Goal: Information Seeking & Learning: Compare options

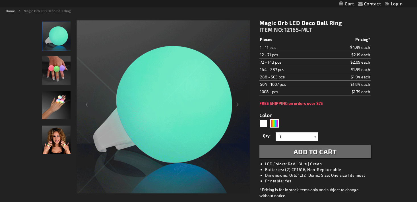
scroll to position [71, 0]
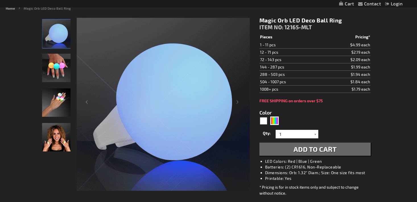
click at [50, 139] on img "Woman displaying Multicolor LED Light Up Deco Ball Ring" at bounding box center [56, 137] width 28 height 28
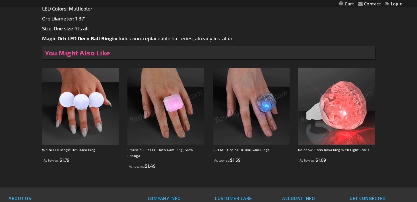
scroll to position [371, 0]
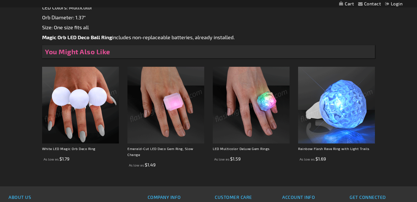
click at [181, 127] on img at bounding box center [165, 105] width 77 height 77
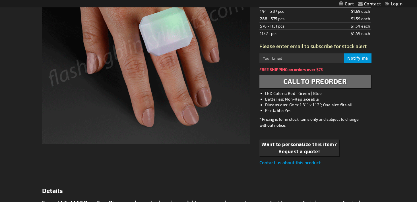
scroll to position [103, 0]
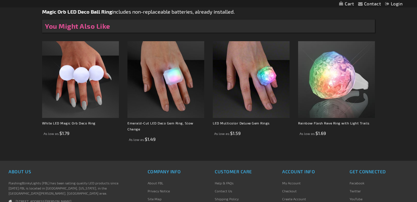
scroll to position [409, 0]
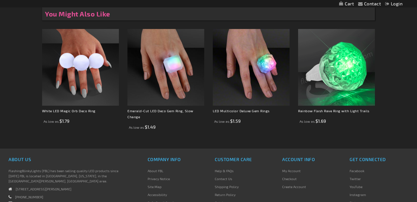
click at [336, 79] on img at bounding box center [336, 67] width 77 height 77
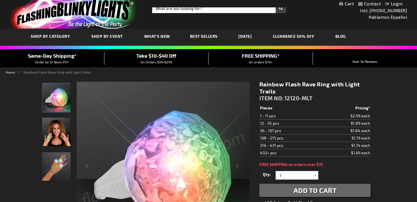
scroll to position [7, 0]
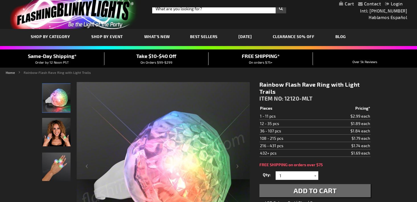
click at [57, 170] on img "Hand model displaying LED Light Up Rainbow Rave" at bounding box center [56, 167] width 28 height 28
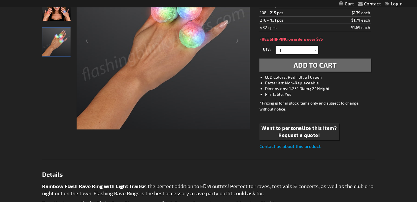
scroll to position [0, 0]
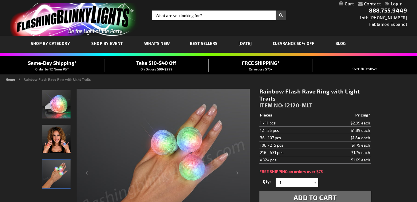
click at [155, 42] on span "What's New" at bounding box center [157, 43] width 26 height 5
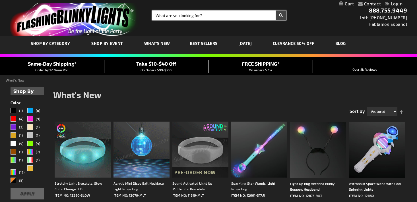
click at [174, 15] on input "Search" at bounding box center [219, 16] width 134 height 10
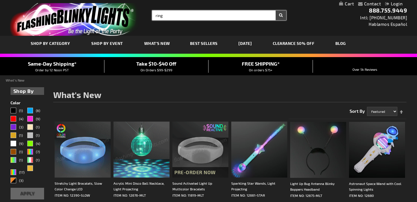
type input "ring"
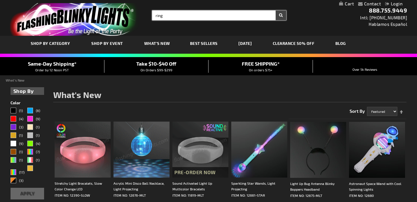
click at [275, 11] on button "Search" at bounding box center [280, 16] width 11 height 10
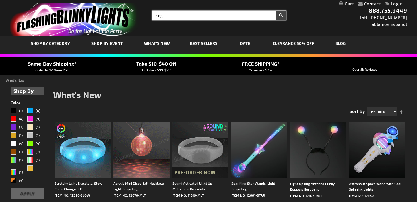
click at [195, 16] on input "ring" at bounding box center [219, 16] width 134 height 10
